Goal: Use online tool/utility: Use online tool/utility

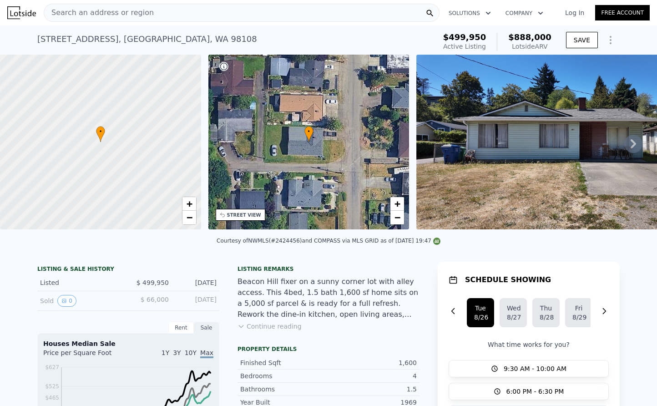
click at [611, 39] on icon "Show Options" at bounding box center [610, 39] width 1 height 7
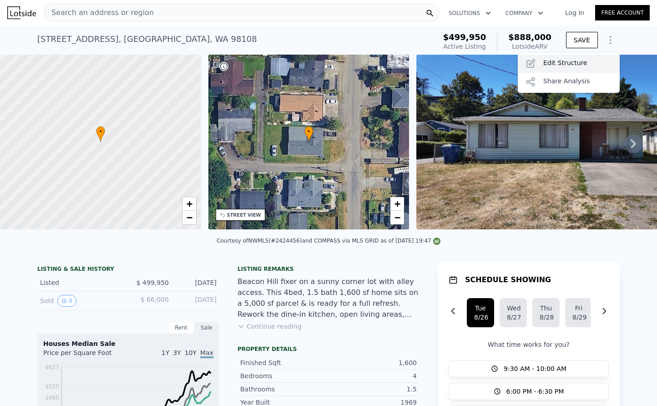
click at [568, 62] on div "Edit Structure" at bounding box center [569, 64] width 102 height 18
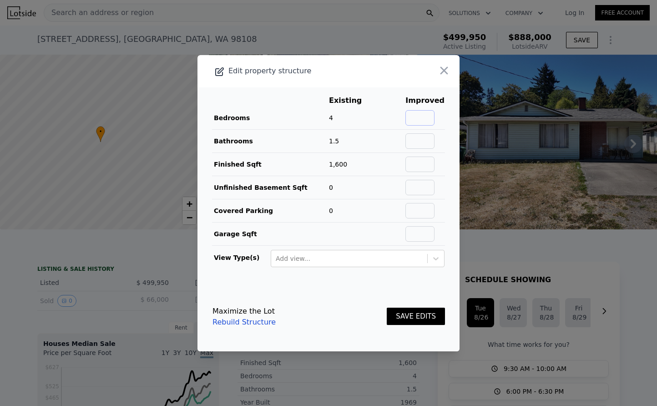
click at [420, 112] on input "text" at bounding box center [419, 117] width 29 height 15
type input "4"
click at [421, 139] on input "text" at bounding box center [419, 140] width 29 height 15
type input "2.5"
click at [423, 165] on input "text" at bounding box center [419, 164] width 29 height 15
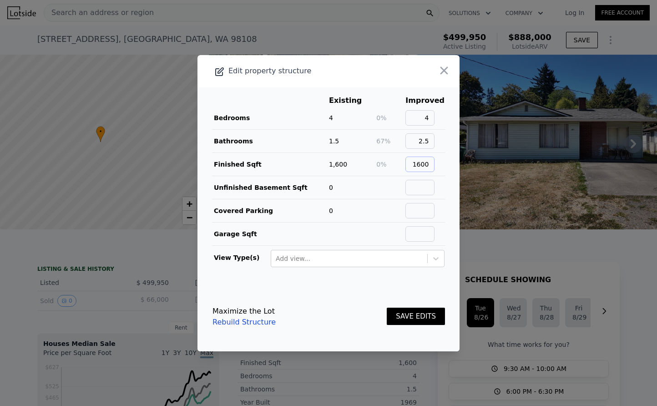
type input "1600"
click at [417, 318] on button "SAVE EDITS" at bounding box center [416, 317] width 58 height 18
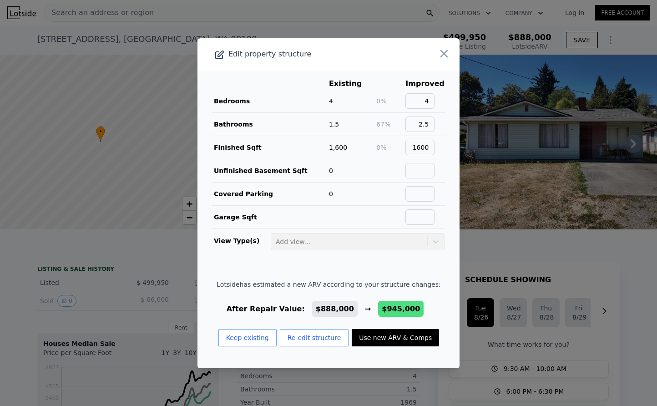
click at [398, 339] on button "Use new ARV & Comps" at bounding box center [395, 337] width 87 height 17
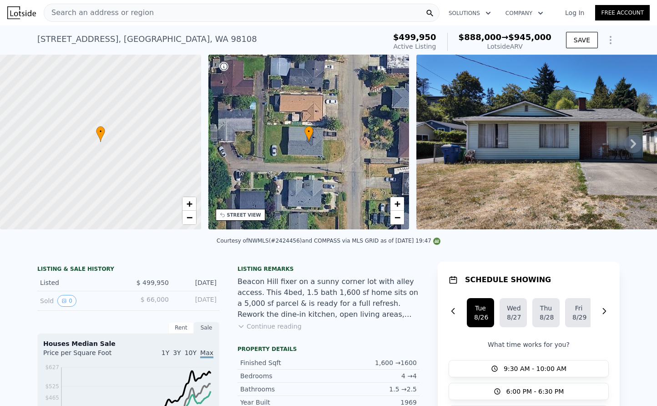
checkbox input "false"
type input "$ 945,000"
type input "3"
type input "2200"
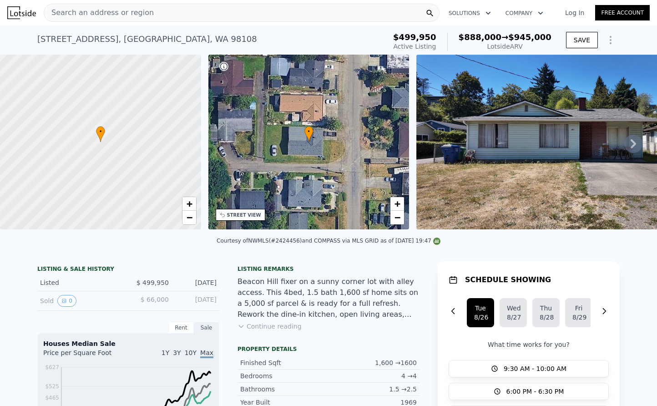
type input "2980"
type input "$ 337,089"
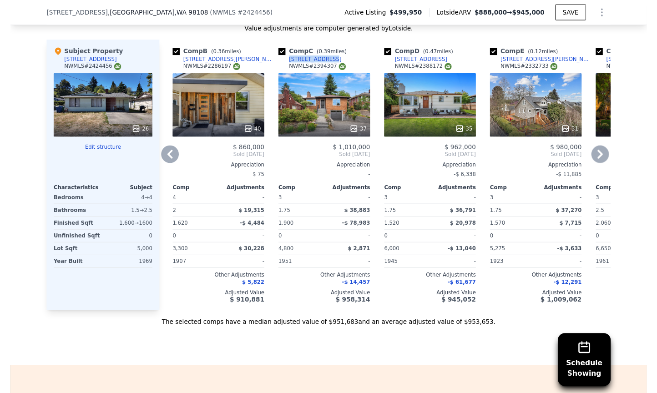
scroll to position [0, 129]
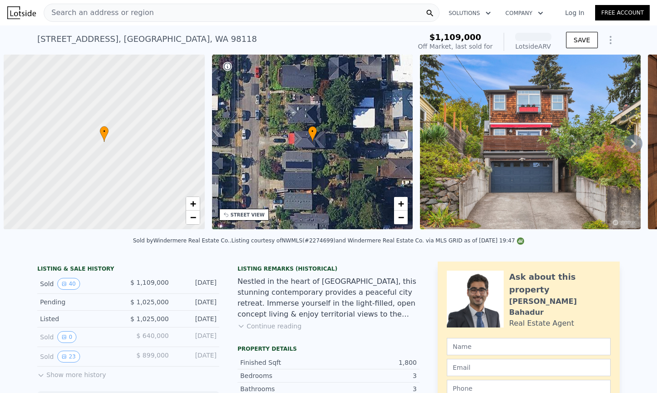
scroll to position [0, 4]
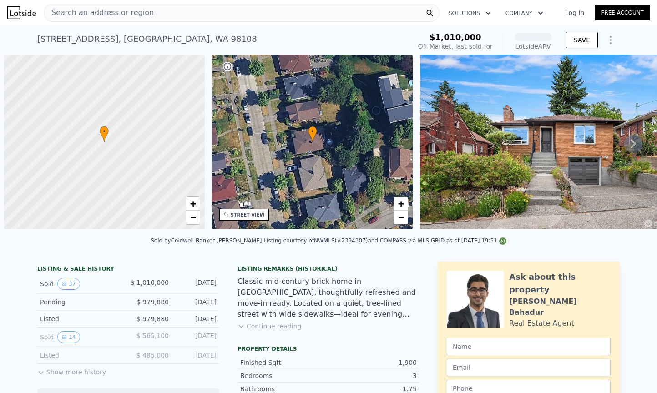
scroll to position [0, 4]
